Goal: Information Seeking & Learning: Learn about a topic

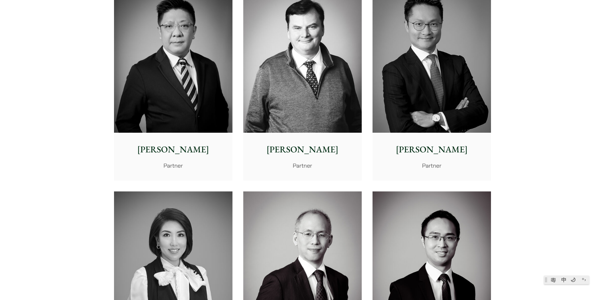
scroll to position [508, 0]
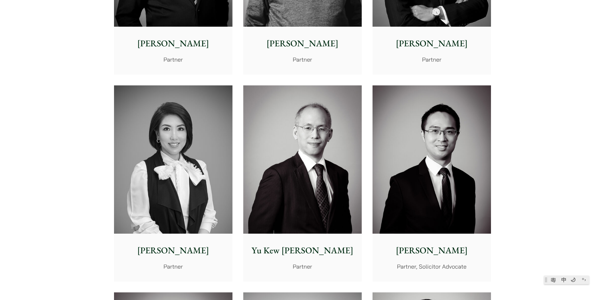
click at [304, 137] on img at bounding box center [302, 159] width 118 height 148
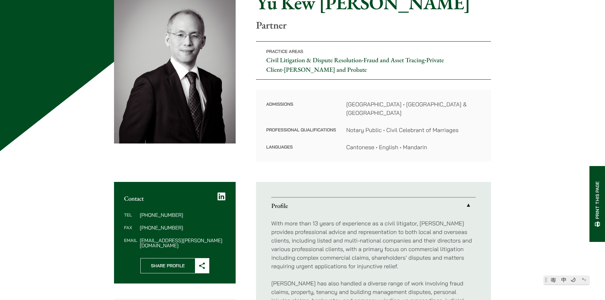
scroll to position [63, 0]
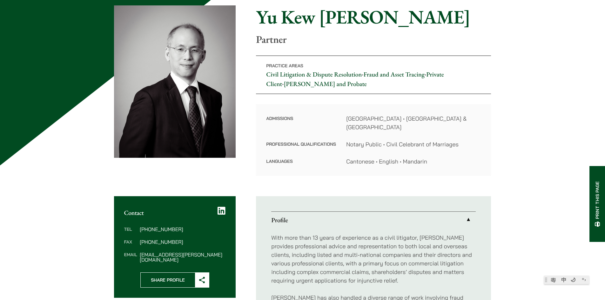
click at [444, 76] on link "Private Client" at bounding box center [355, 79] width 178 height 18
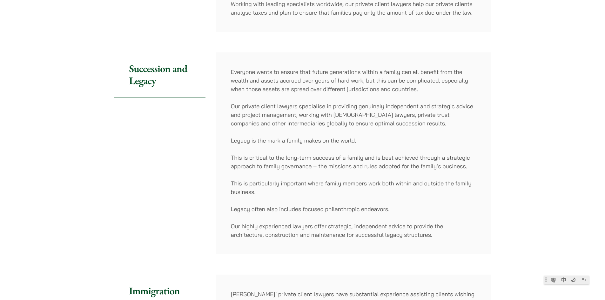
scroll to position [317, 0]
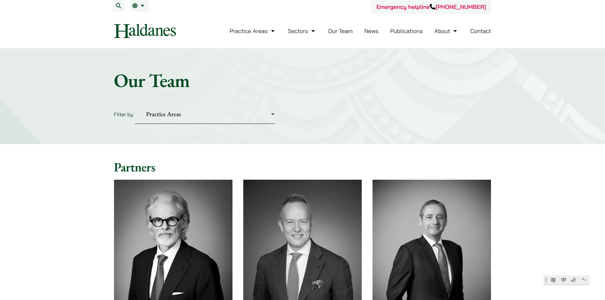
click at [242, 119] on select "Practice Areas Antitrust and Competition Civil Litigation & Dispute Resolution …" at bounding box center [205, 113] width 141 height 19
click at [135, 104] on select "Practice Areas Antitrust and Competition Civil Litigation & Dispute Resolution …" at bounding box center [205, 113] width 141 height 19
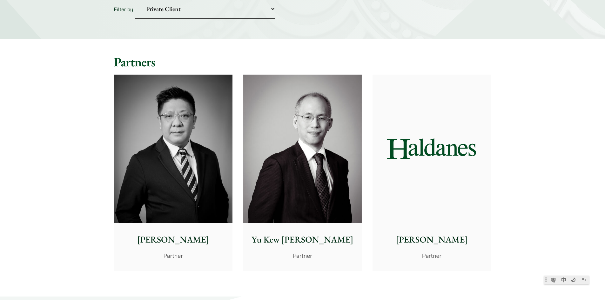
scroll to position [95, 0]
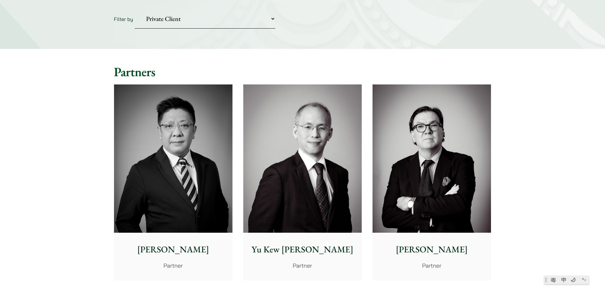
click at [231, 20] on select "Practice Areas Antitrust and Competition Civil Litigation & Dispute Resolution …" at bounding box center [205, 18] width 141 height 19
click at [135, 9] on select "Practice Areas Antitrust and Competition Civil Litigation & Dispute Resolution …" at bounding box center [205, 18] width 141 height 19
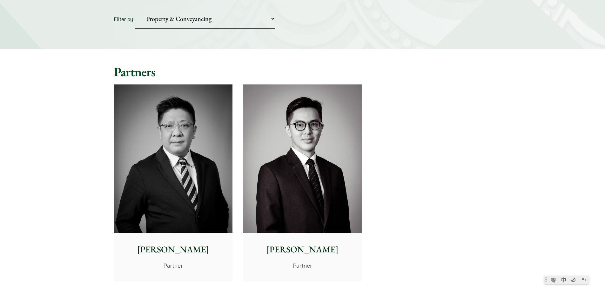
click at [228, 19] on select "Practice Areas Antitrust and Competition Civil Litigation & Dispute Resolution …" at bounding box center [205, 18] width 141 height 19
click at [135, 9] on select "Practice Areas Antitrust and Competition Civil Litigation & Dispute Resolution …" at bounding box center [205, 18] width 141 height 19
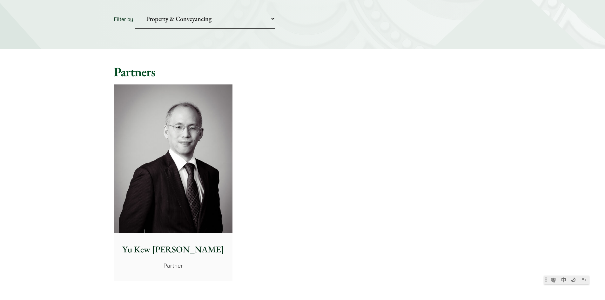
click at [221, 17] on select "Practice Areas Antitrust and Competition Civil Litigation & Dispute Resolution …" at bounding box center [205, 18] width 141 height 19
select select "0"
click at [135, 9] on select "Practice Areas Antitrust and Competition Civil Litigation & Dispute Resolution …" at bounding box center [205, 18] width 141 height 19
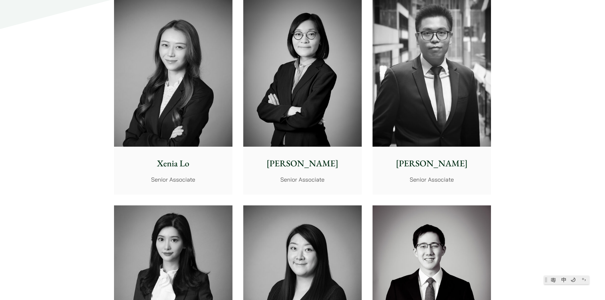
scroll to position [1619, 0]
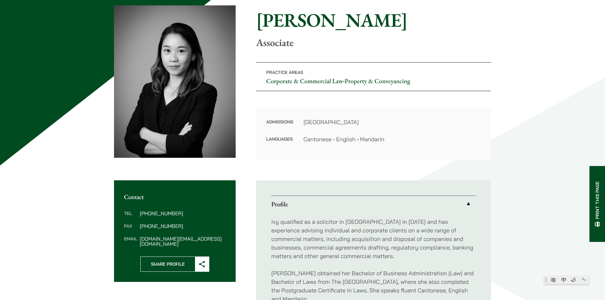
scroll to position [159, 0]
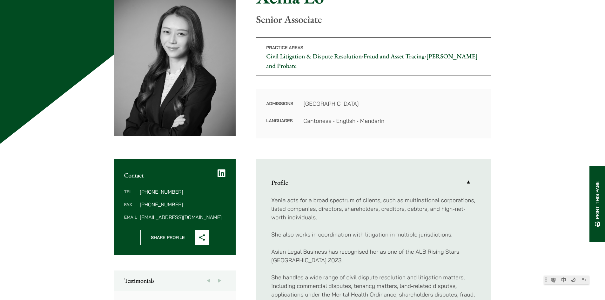
scroll to position [190, 0]
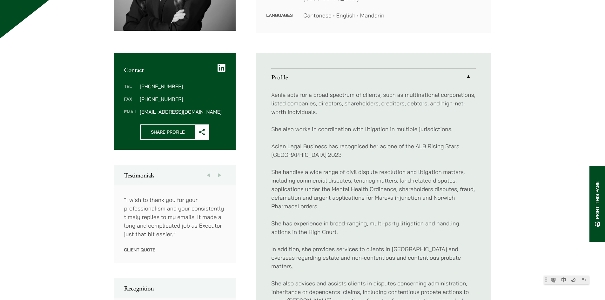
click at [220, 179] on button "Next" at bounding box center [219, 175] width 11 height 20
click at [216, 173] on button "Next" at bounding box center [219, 175] width 11 height 20
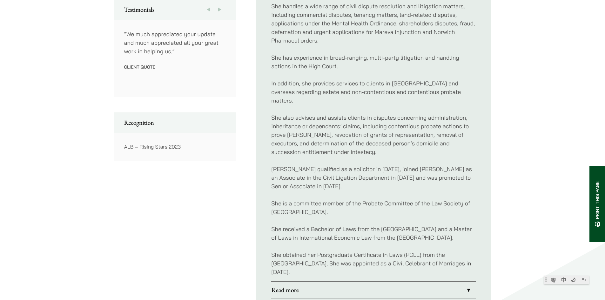
scroll to position [444, 0]
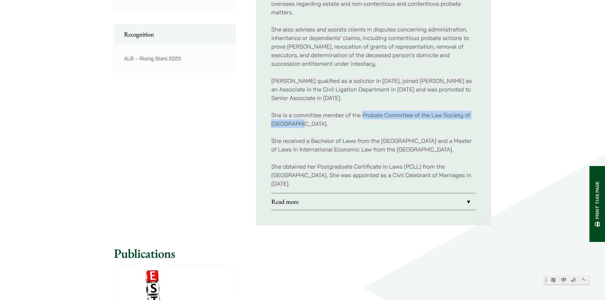
drag, startPoint x: 363, startPoint y: 107, endPoint x: 360, endPoint y: 113, distance: 6.7
click at [360, 113] on p "She is a committee member of the Probate Committee of the Law Society of [GEOGR…" at bounding box center [373, 119] width 204 height 17
copy p "Probate Committee of the Law Society of [GEOGRAPHIC_DATA]."
click at [393, 207] on link "Read more" at bounding box center [373, 201] width 204 height 17
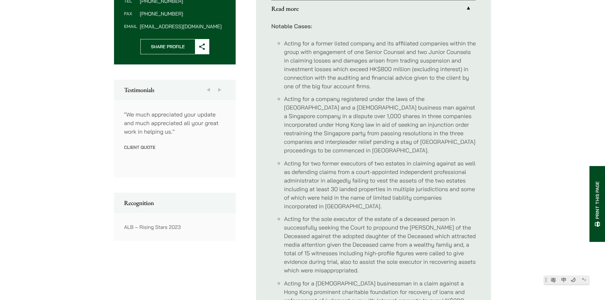
scroll to position [349, 0]
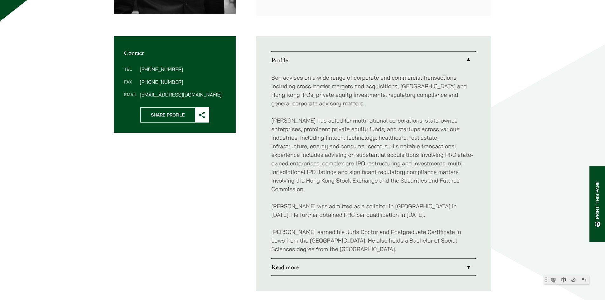
scroll to position [222, 0]
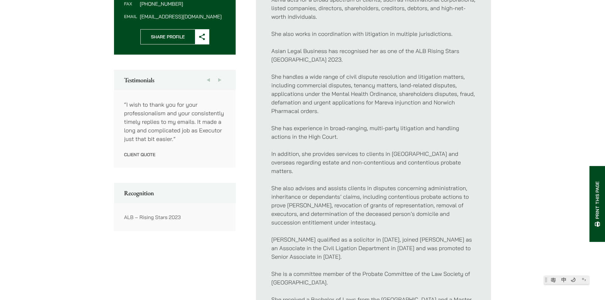
scroll to position [349, 0]
